Goal: Information Seeking & Learning: Learn about a topic

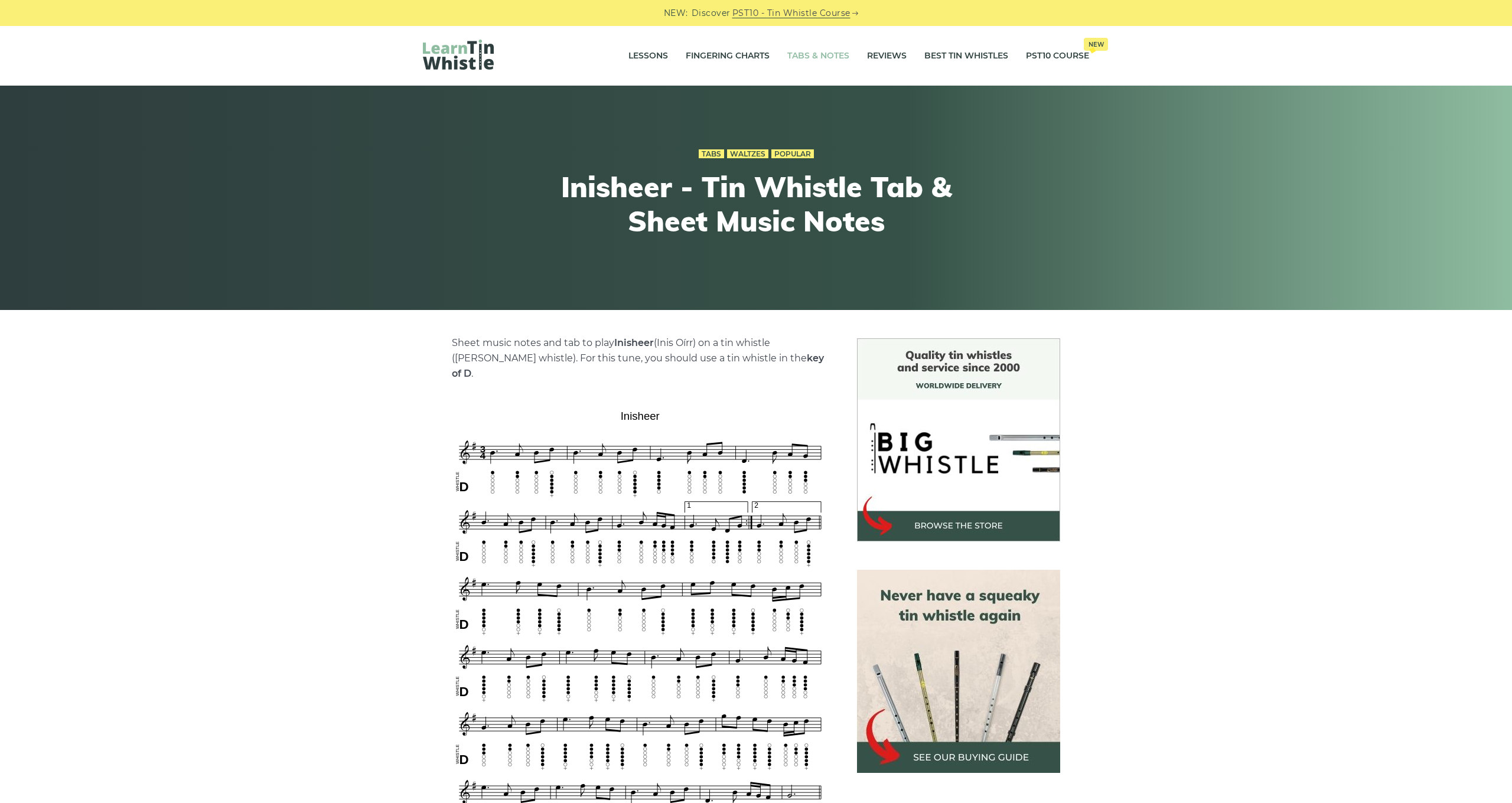
click at [833, 62] on link "Tabs & Notes" at bounding box center [819, 56] width 62 height 30
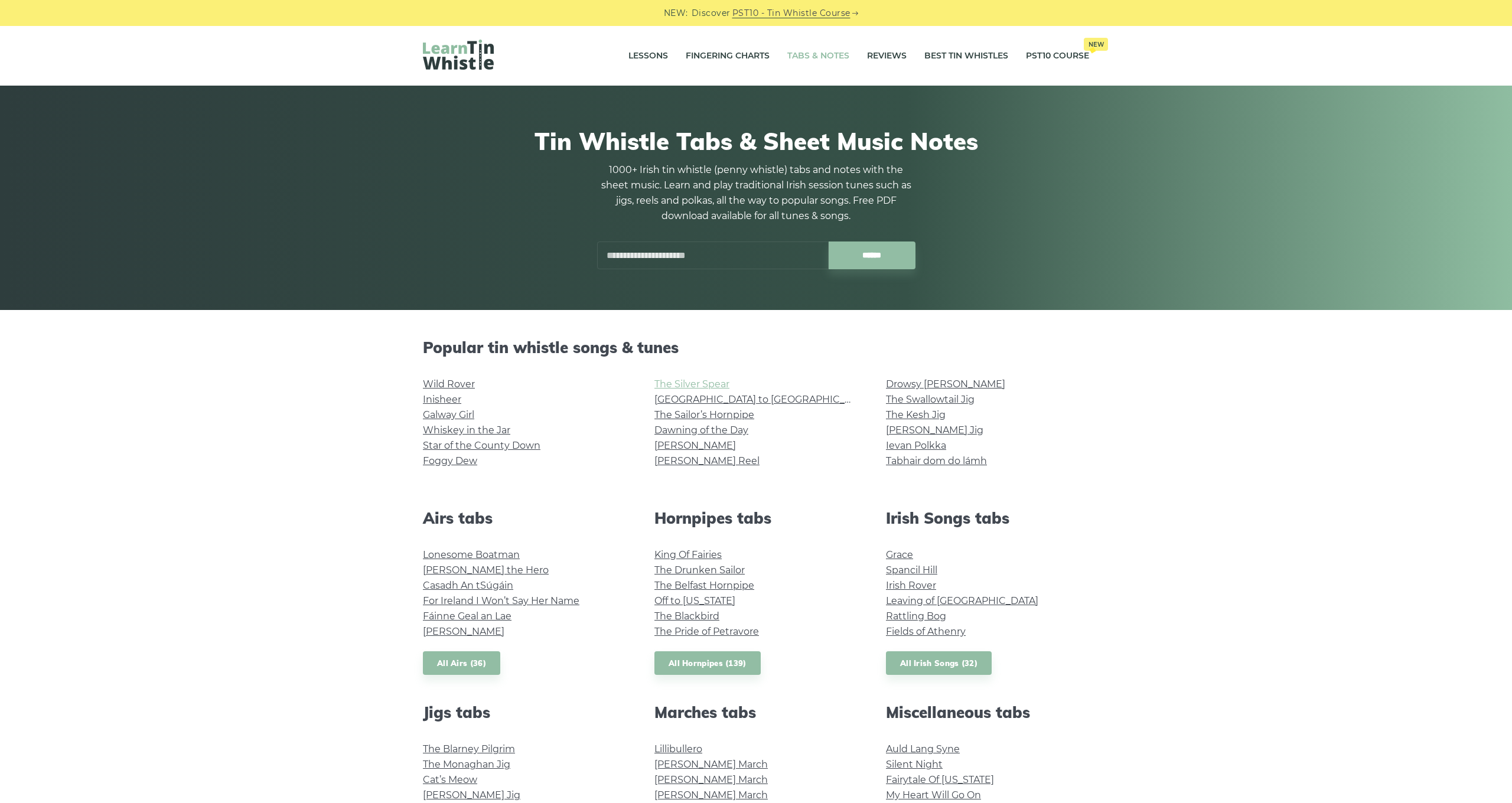
click at [698, 384] on link "The Silver Spear" at bounding box center [692, 384] width 75 height 11
click at [703, 401] on link "Rocky Road to Dublin" at bounding box center [764, 400] width 218 height 11
click at [450, 387] on link "Wild Rover" at bounding box center [449, 384] width 52 height 11
click at [933, 447] on link "Ievan Polkka" at bounding box center [916, 445] width 60 height 11
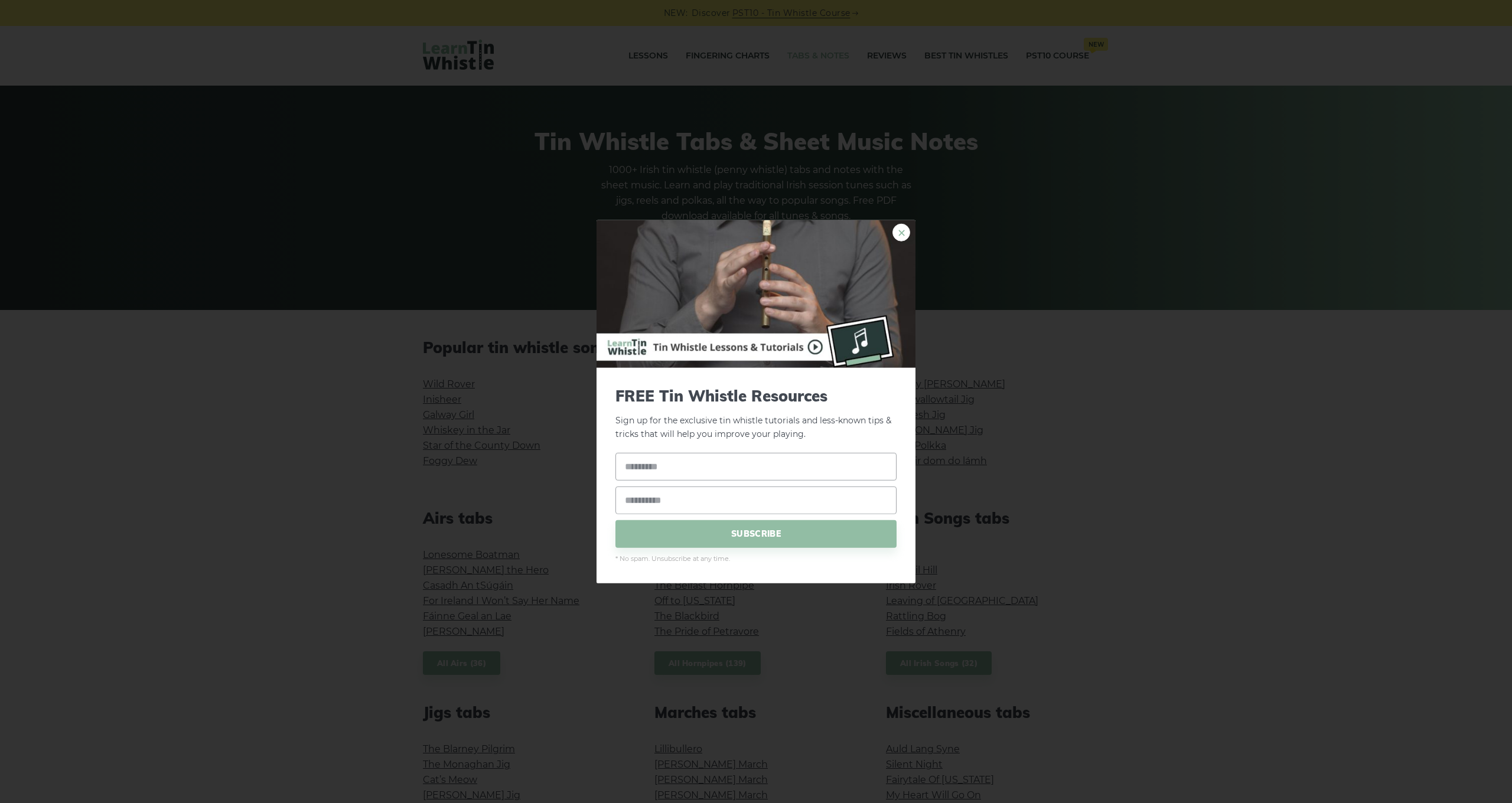
click at [896, 228] on link "×" at bounding box center [901, 233] width 18 height 18
